Goal: Task Accomplishment & Management: Manage account settings

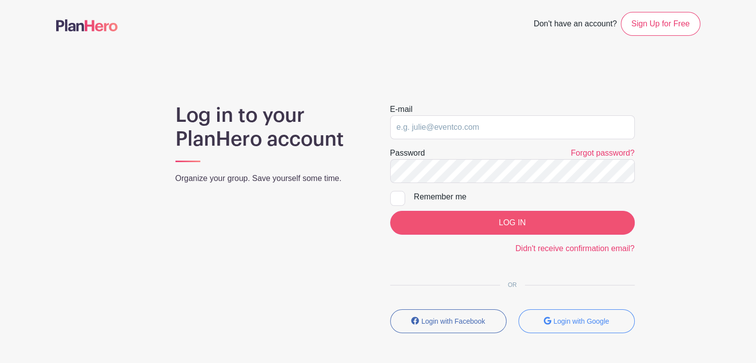
type input "[EMAIL_ADDRESS][DOMAIN_NAME]"
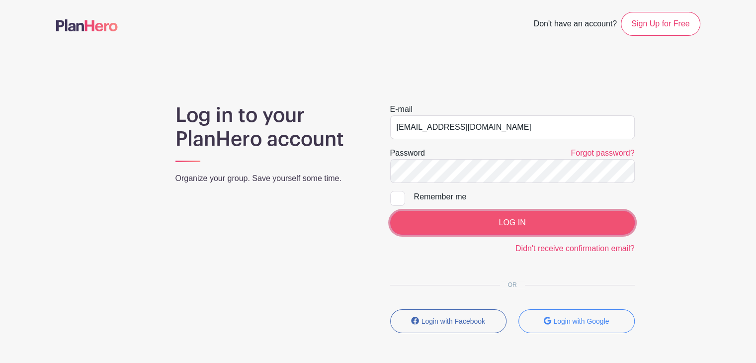
click at [485, 221] on input "LOG IN" at bounding box center [512, 223] width 244 height 24
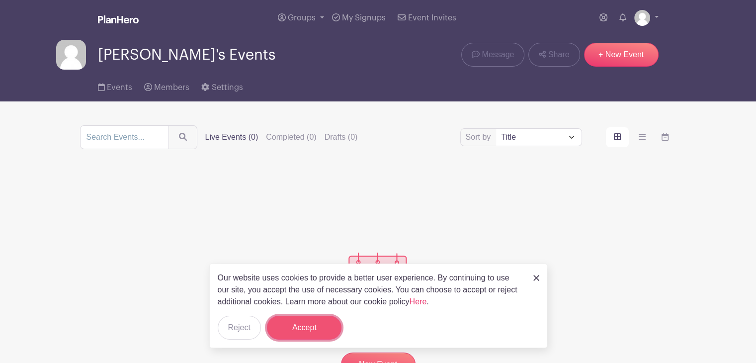
click at [302, 329] on button "Accept" at bounding box center [304, 328] width 75 height 24
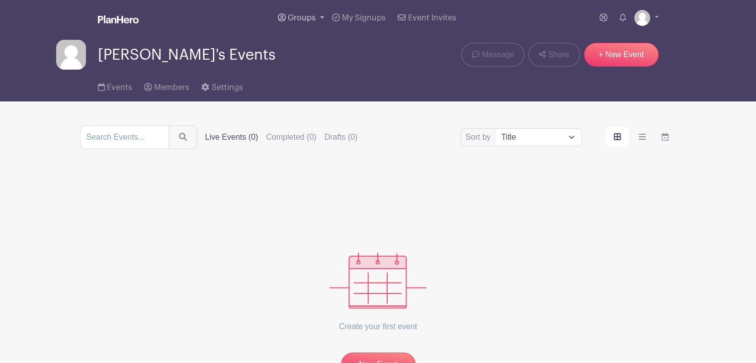
click at [314, 14] on span "Groups" at bounding box center [302, 18] width 28 height 8
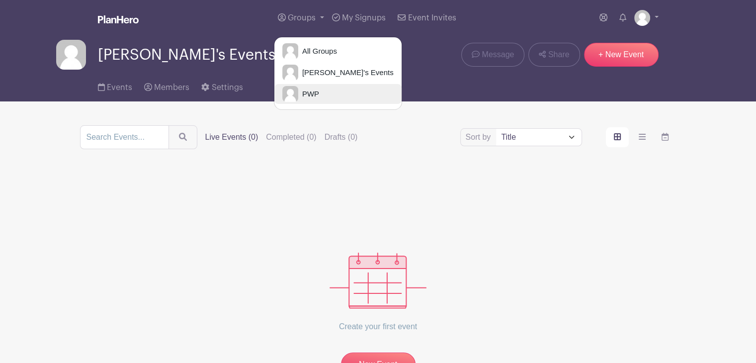
click at [314, 97] on span "PWP" at bounding box center [308, 93] width 21 height 11
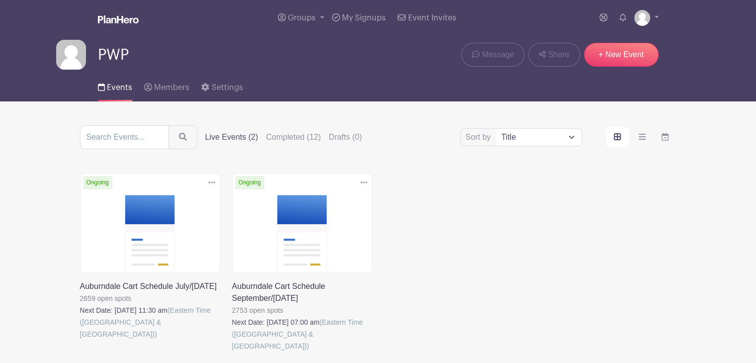
click at [232, 352] on link at bounding box center [232, 352] width 0 height 0
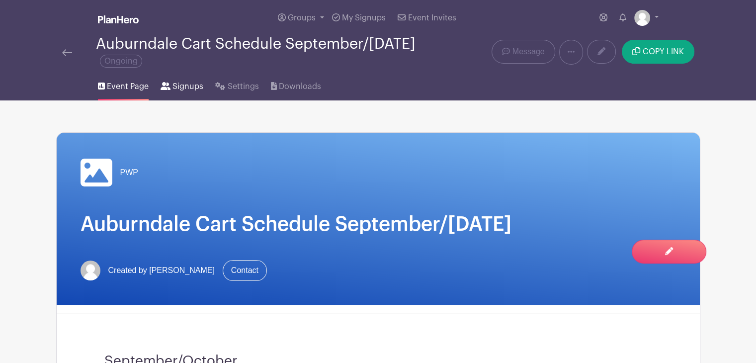
click at [192, 95] on link "Signups" at bounding box center [181, 85] width 43 height 32
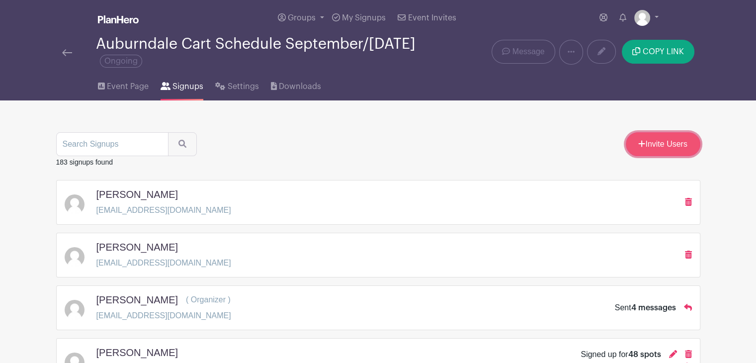
click at [633, 152] on link "Invite Users" at bounding box center [663, 144] width 75 height 24
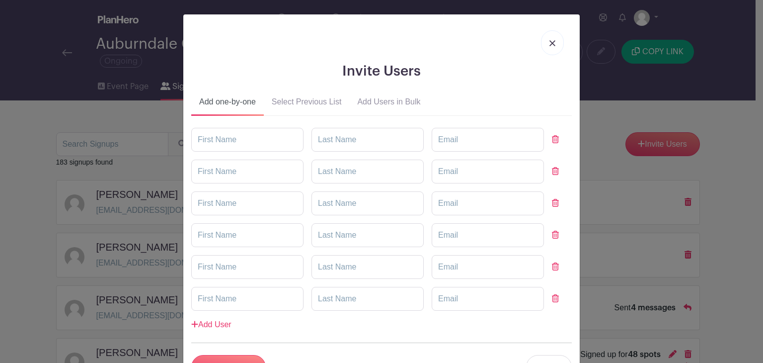
click at [314, 105] on button "Select Previous List" at bounding box center [307, 104] width 86 height 24
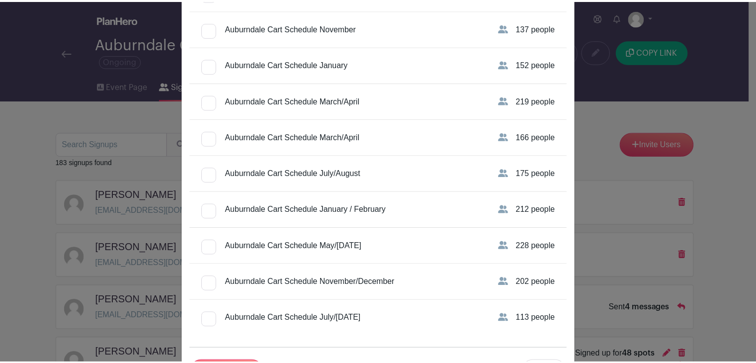
scroll to position [318, 0]
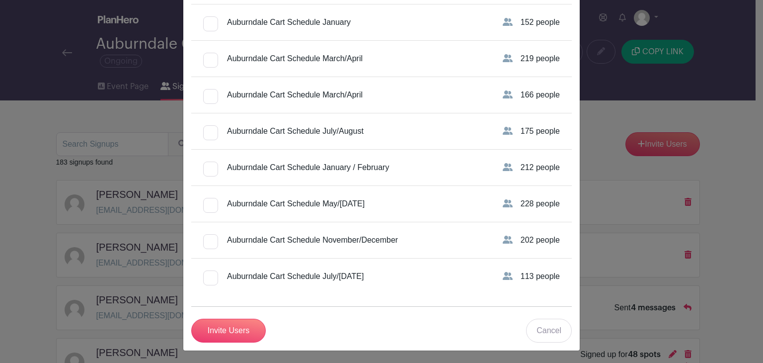
click at [209, 203] on div at bounding box center [210, 205] width 15 height 15
click at [209, 203] on input "Auburndale Cart Schedule May/June 2025" at bounding box center [206, 201] width 6 height 6
checkbox input "true"
click at [230, 324] on input "Invite Users" at bounding box center [228, 331] width 75 height 24
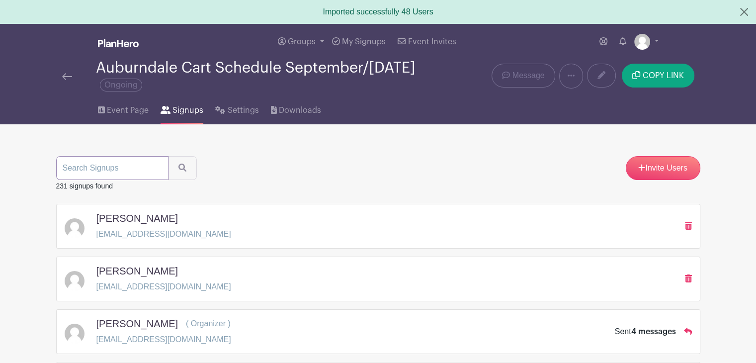
click at [113, 158] on input "search" at bounding box center [112, 168] width 112 height 24
click at [108, 171] on input "search" at bounding box center [112, 168] width 112 height 24
type input "westlake"
click at [168, 156] on button "submit" at bounding box center [182, 168] width 29 height 24
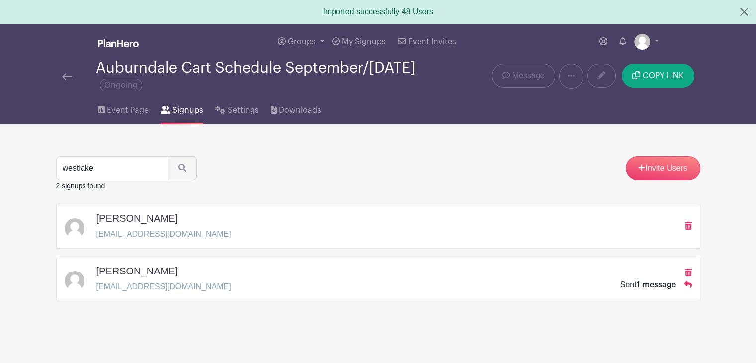
click at [637, 285] on span "1 message" at bounding box center [656, 285] width 39 height 8
click at [689, 285] on icon at bounding box center [688, 284] width 8 height 8
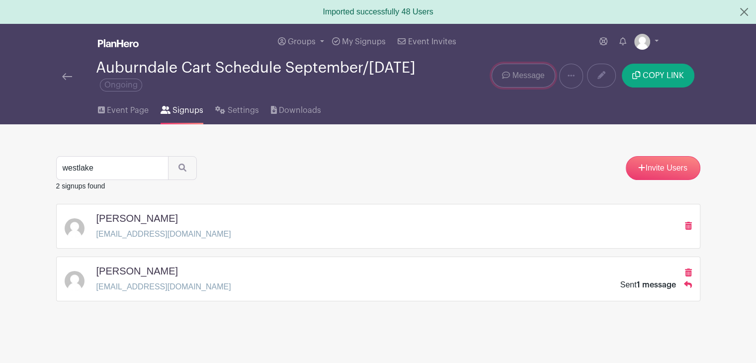
click at [521, 83] on link "Message" at bounding box center [522, 76] width 63 height 24
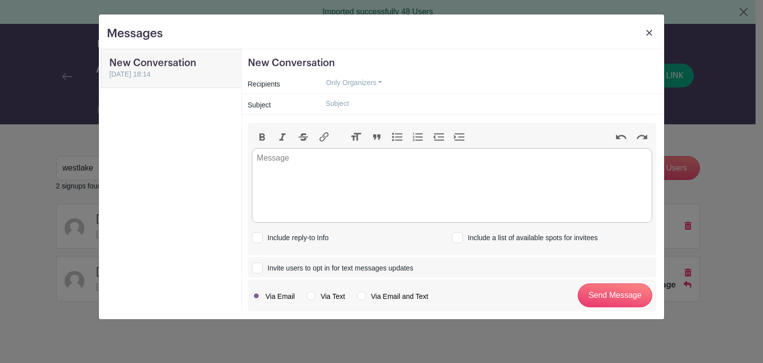
click at [650, 34] on img at bounding box center [649, 33] width 6 height 6
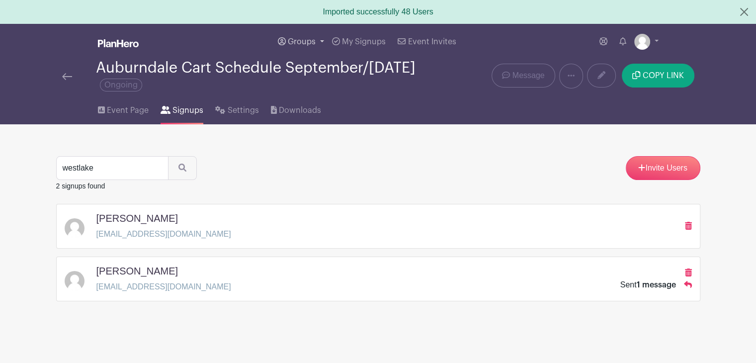
click at [297, 39] on span "Groups" at bounding box center [302, 42] width 28 height 8
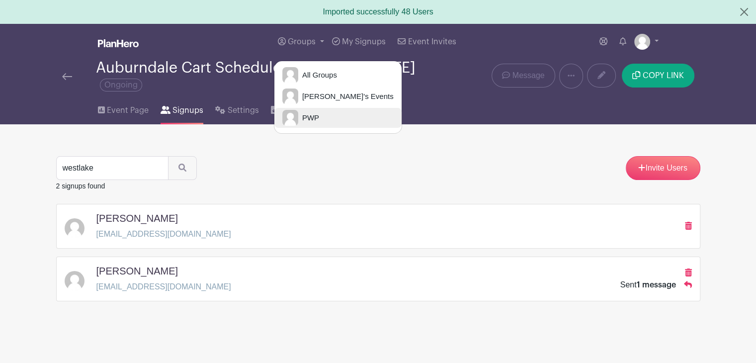
click at [313, 117] on span "PWP" at bounding box center [308, 117] width 21 height 11
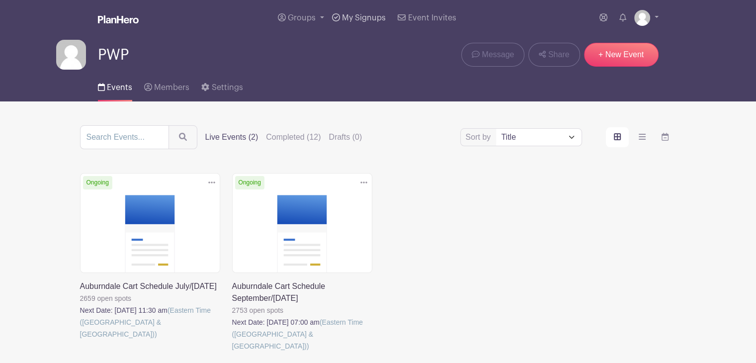
click at [370, 28] on link "My Signups" at bounding box center [359, 18] width 62 height 36
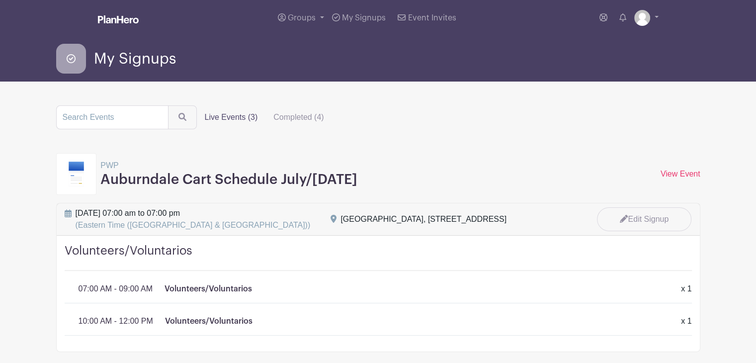
click at [230, 112] on label "Live Events (3)" at bounding box center [231, 117] width 69 height 20
click at [0, 0] on input "Live Events (3)" at bounding box center [0, 0] width 0 height 0
click at [229, 120] on label "Live Events (3)" at bounding box center [231, 117] width 69 height 20
click at [0, 0] on input "Live Events (3)" at bounding box center [0, 0] width 0 height 0
click at [229, 120] on label "Live Events (3)" at bounding box center [231, 117] width 69 height 20
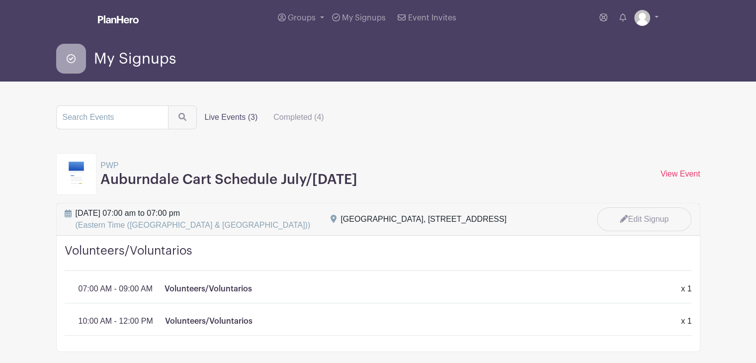
click at [0, 0] on input "Live Events (3)" at bounding box center [0, 0] width 0 height 0
click at [235, 120] on label "Live Events (3)" at bounding box center [231, 117] width 69 height 20
click at [0, 0] on input "Live Events (3)" at bounding box center [0, 0] width 0 height 0
click at [299, 23] on link "Groups" at bounding box center [301, 18] width 54 height 36
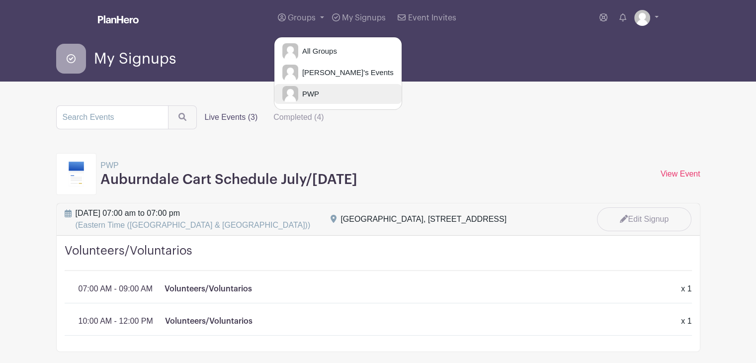
click at [310, 90] on span "PWP" at bounding box center [308, 93] width 21 height 11
